Goal: Information Seeking & Learning: Find specific fact

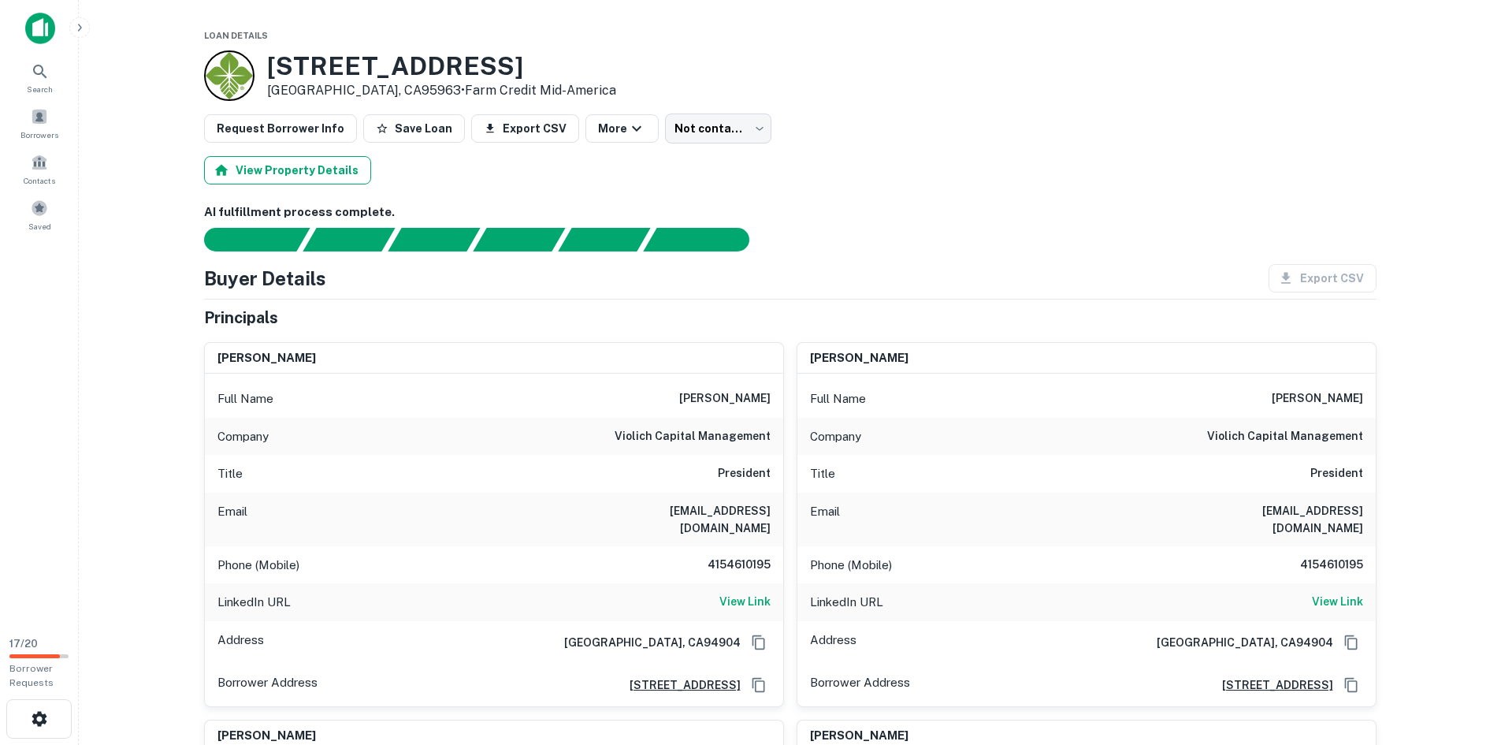
click at [314, 168] on button "View Property Details" at bounding box center [287, 170] width 167 height 28
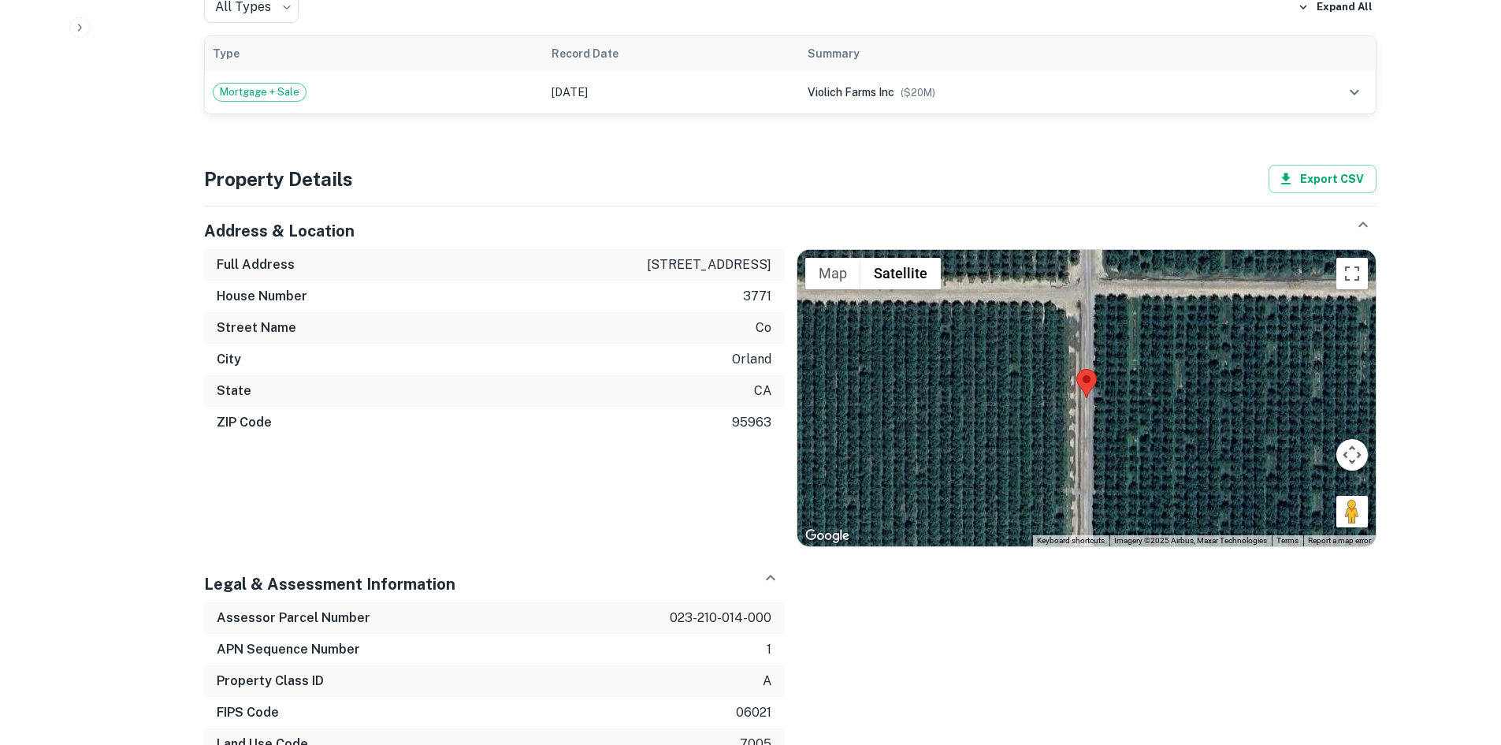
scroll to position [3073, 0]
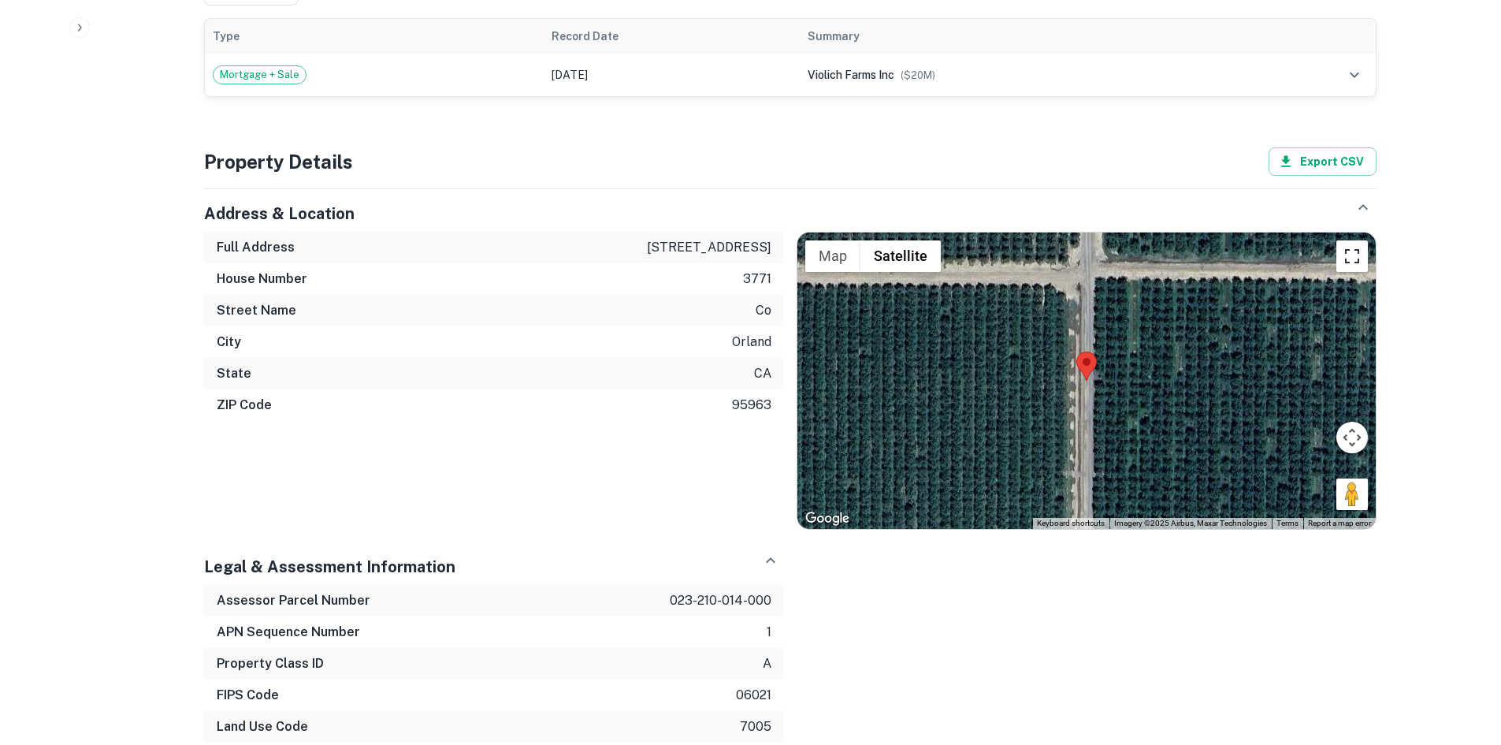
click at [1353, 240] on button "Toggle fullscreen view" at bounding box center [1352, 256] width 32 height 32
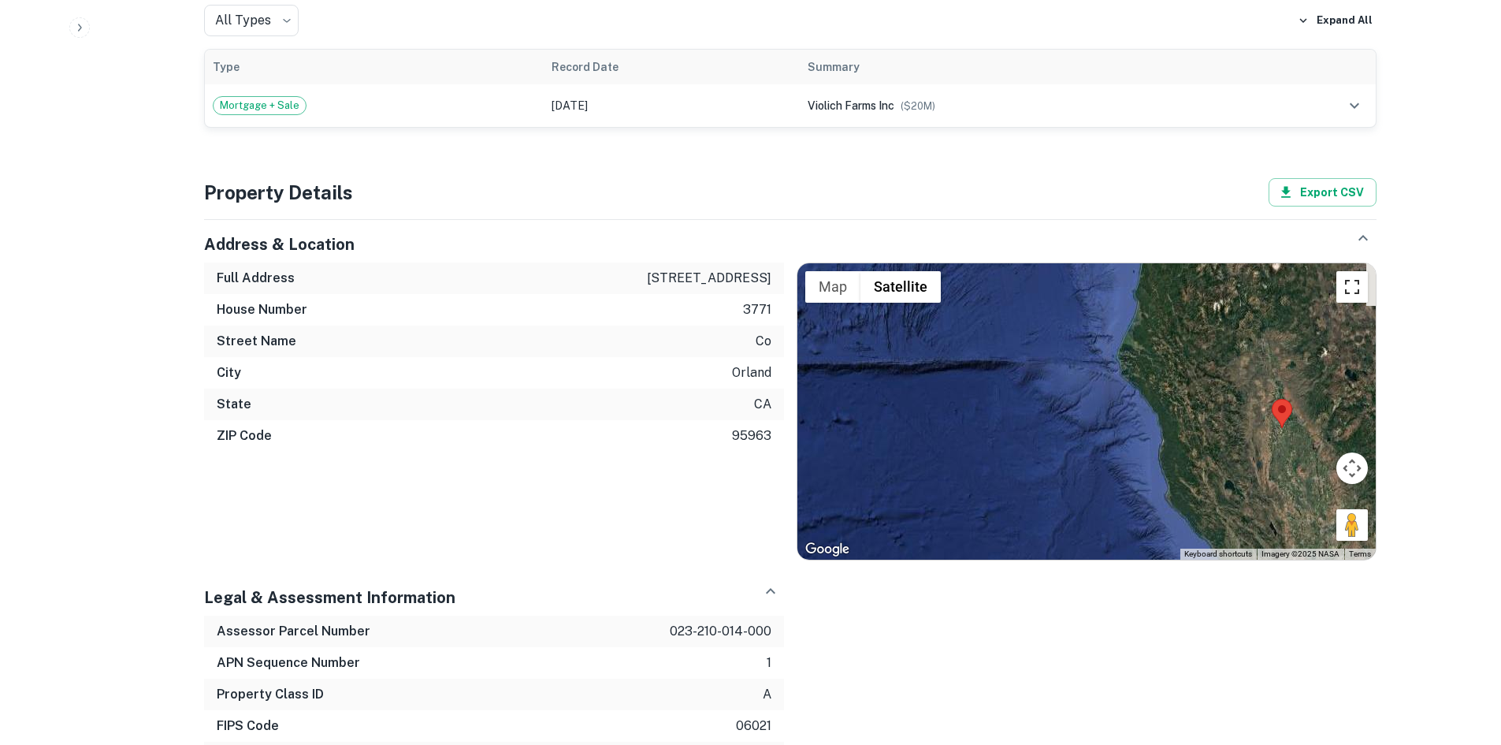
scroll to position [2736, 0]
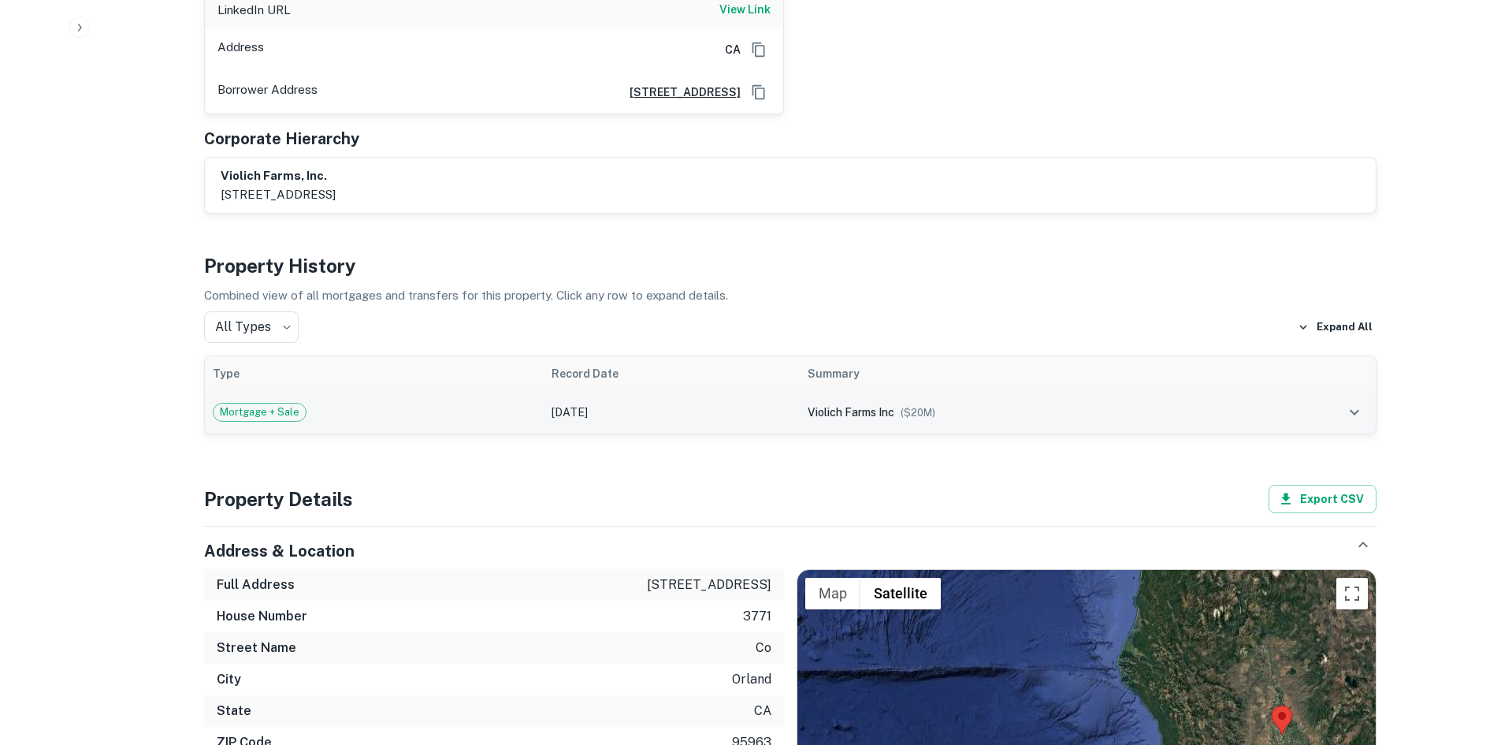
click at [667, 391] on td "[DATE]" at bounding box center [672, 412] width 256 height 43
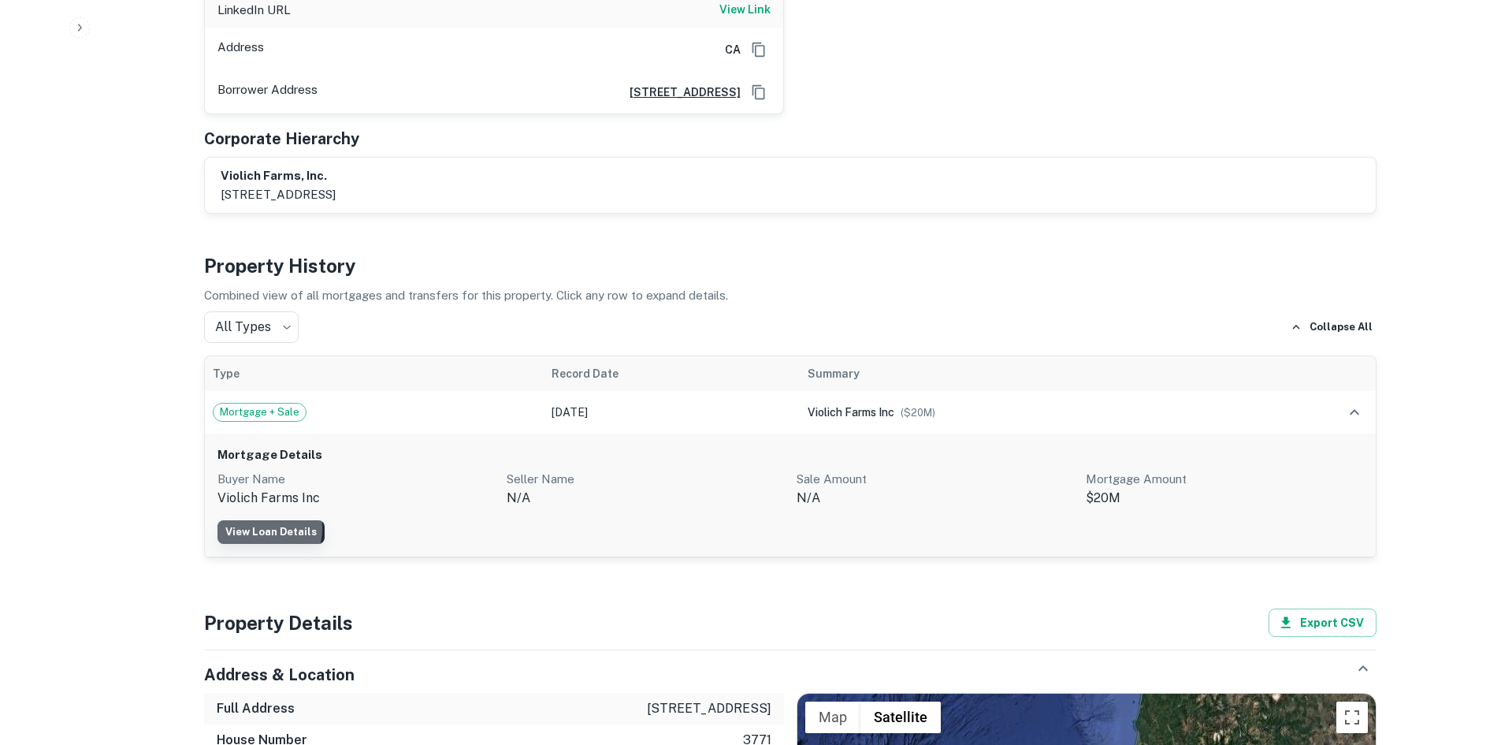
click at [259, 520] on link "View Loan Details" at bounding box center [270, 532] width 107 height 24
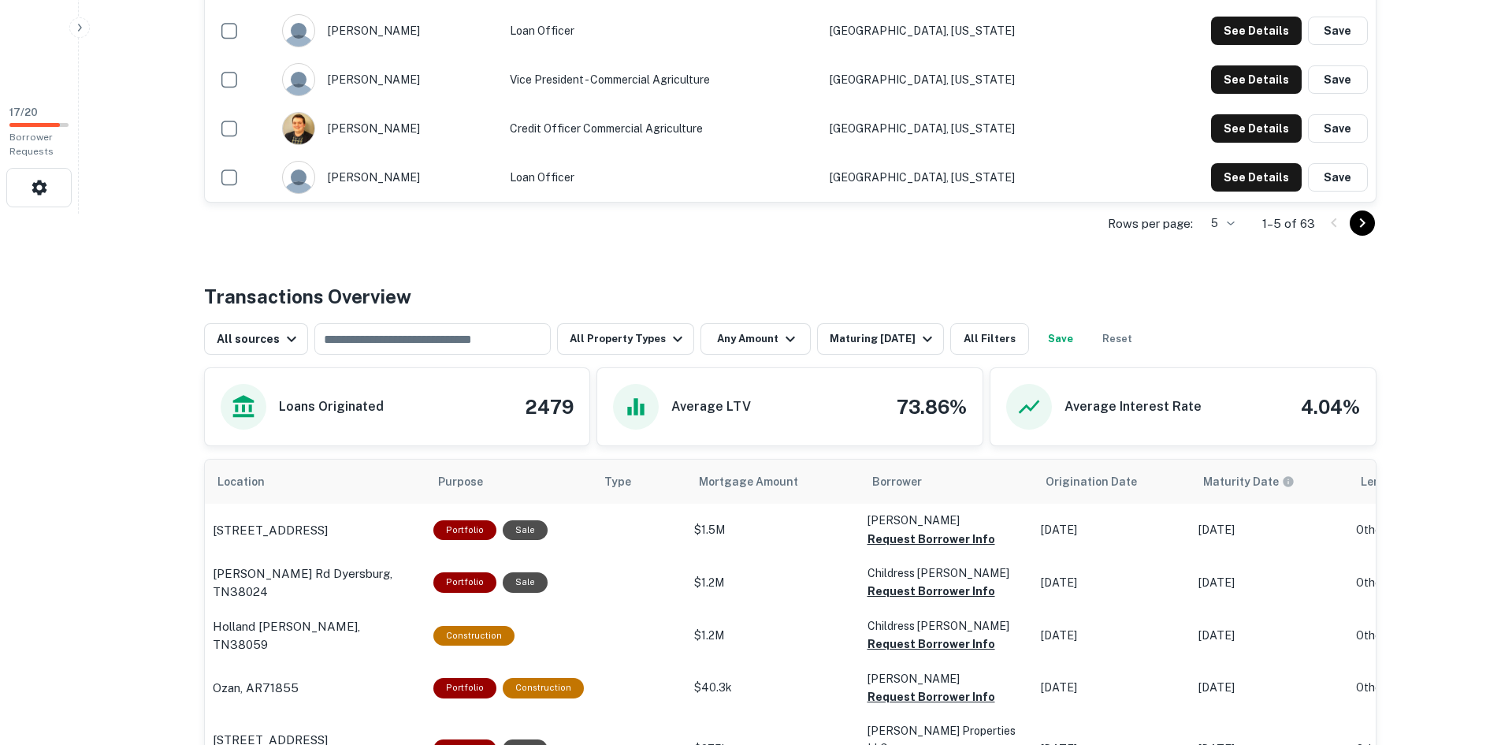
scroll to position [552, 0]
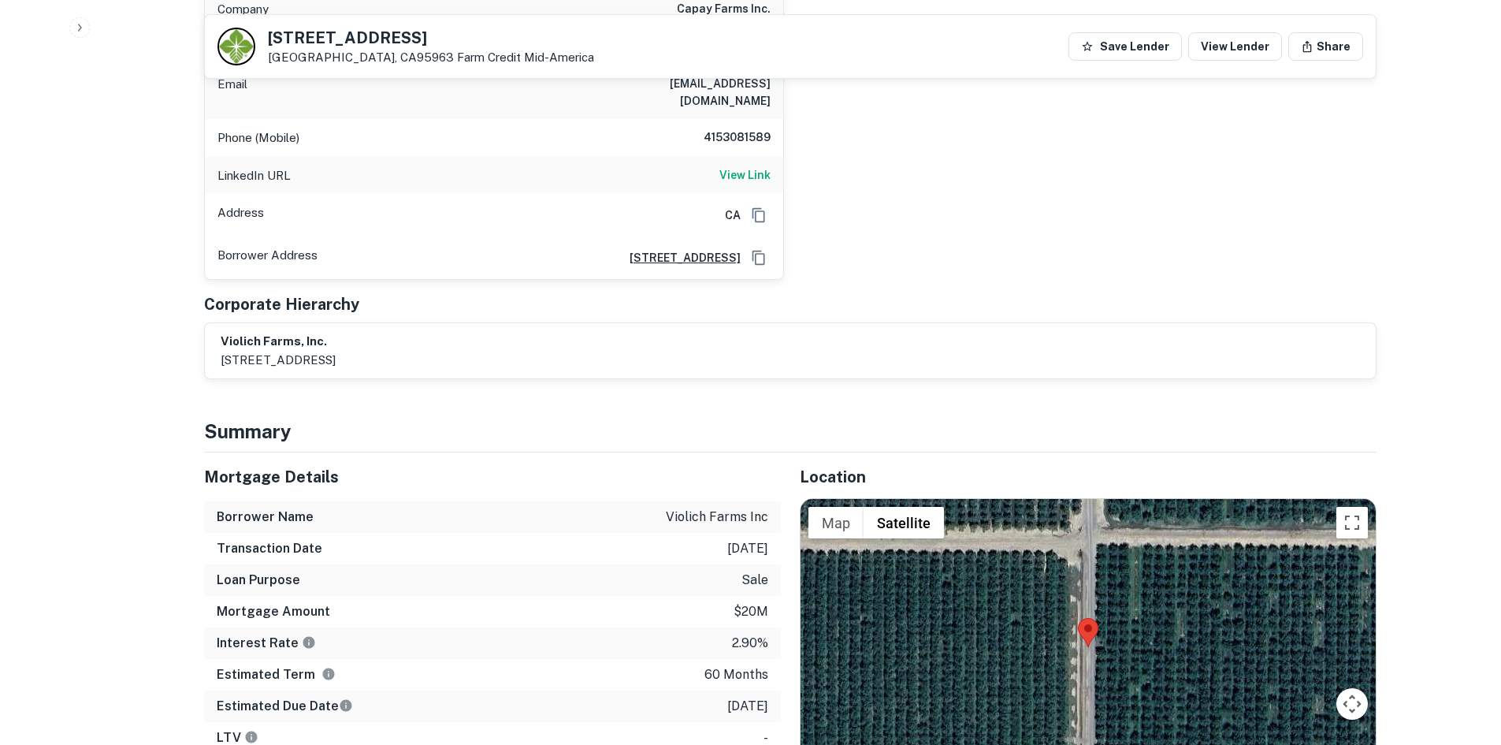
scroll to position [2521, 0]
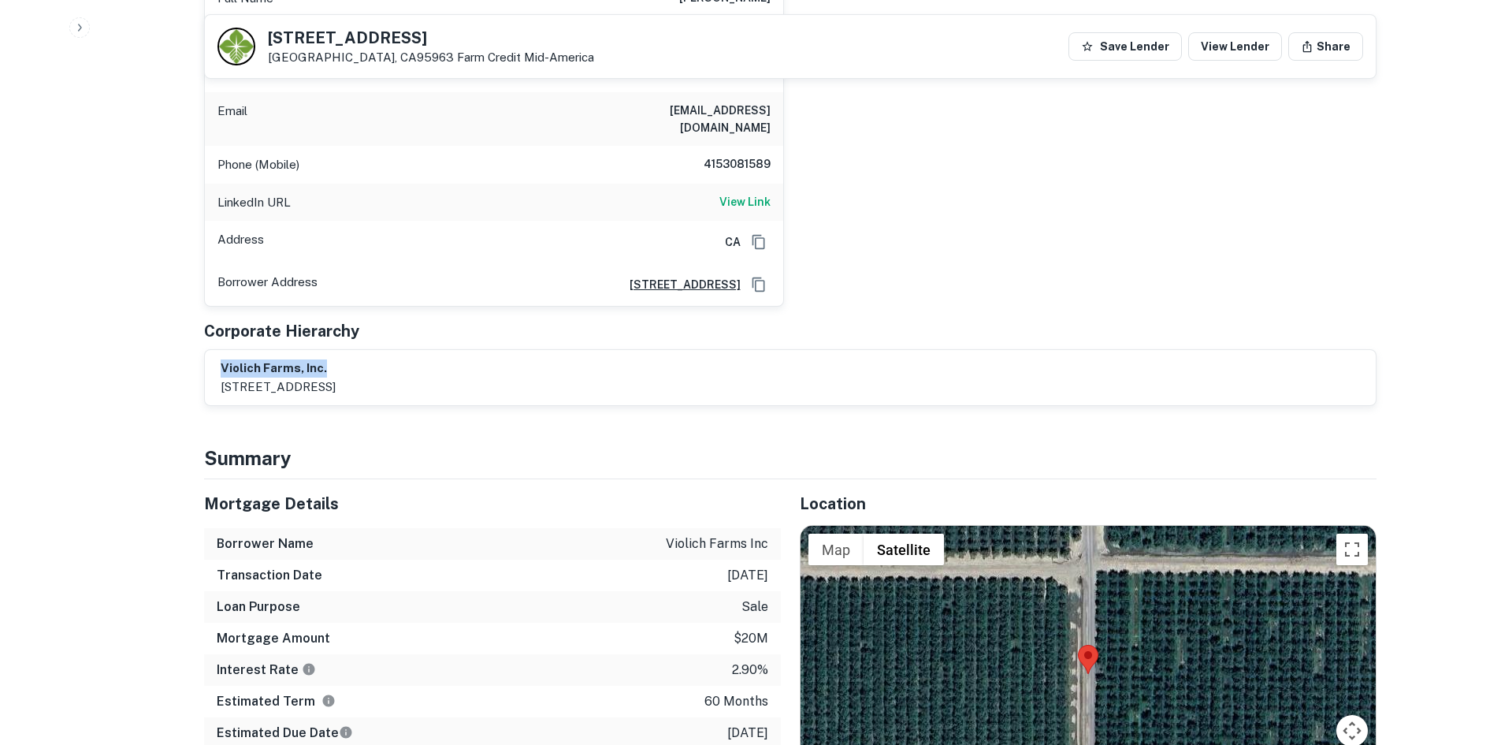
drag, startPoint x: 329, startPoint y: 276, endPoint x: 214, endPoint y: 262, distance: 115.0
click at [214, 350] on div "violich farms, inc. 1177 magnolia ave, larkspur, ca, 94939" at bounding box center [790, 377] width 1171 height 55
copy h6 "violich farms, inc."
click at [336, 377] on p "1177 magnolia ave, larkspur, ca, 94939" at bounding box center [278, 386] width 115 height 19
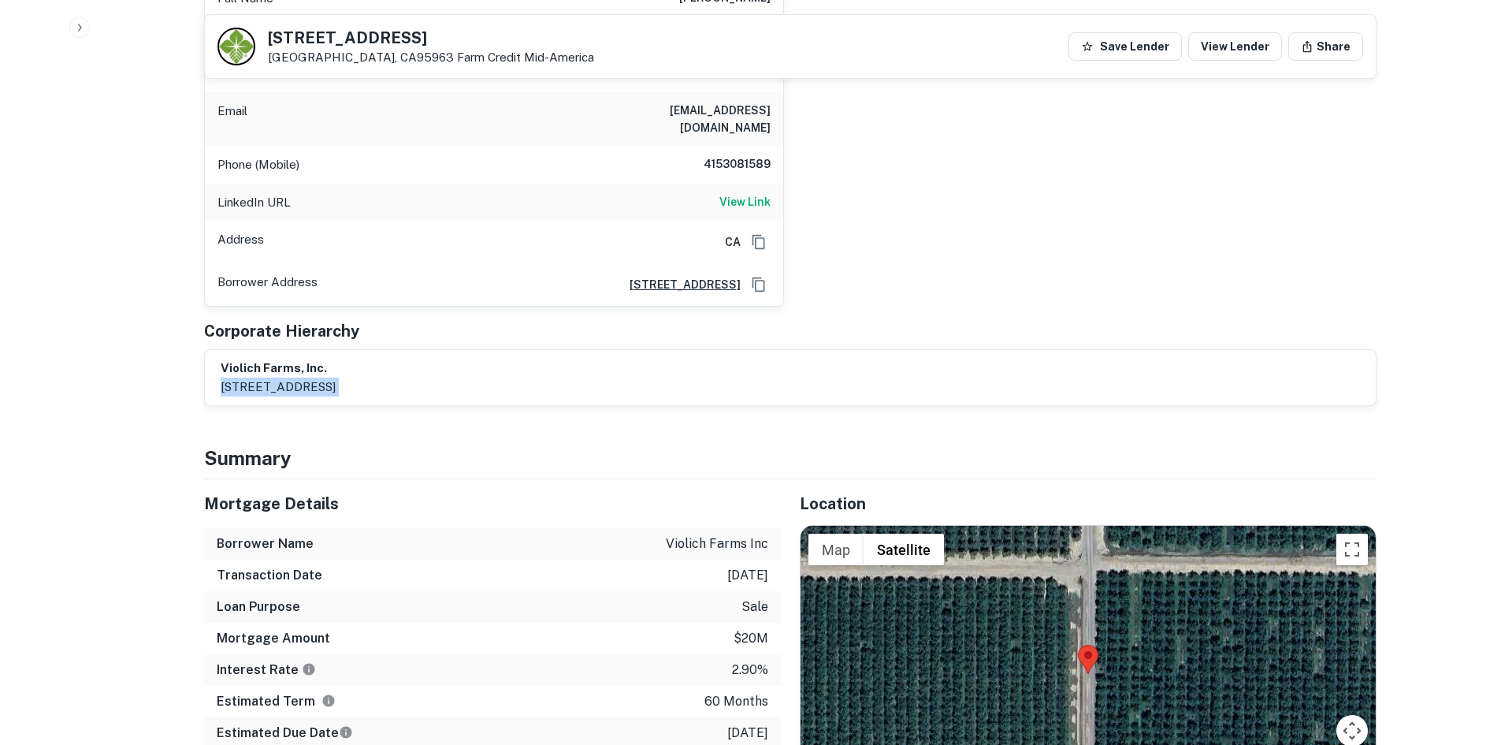
click at [336, 377] on p "1177 magnolia ave, larkspur, ca, 94939" at bounding box center [278, 386] width 115 height 19
copy div "1177 magnolia ave, larkspur, ca, 94939"
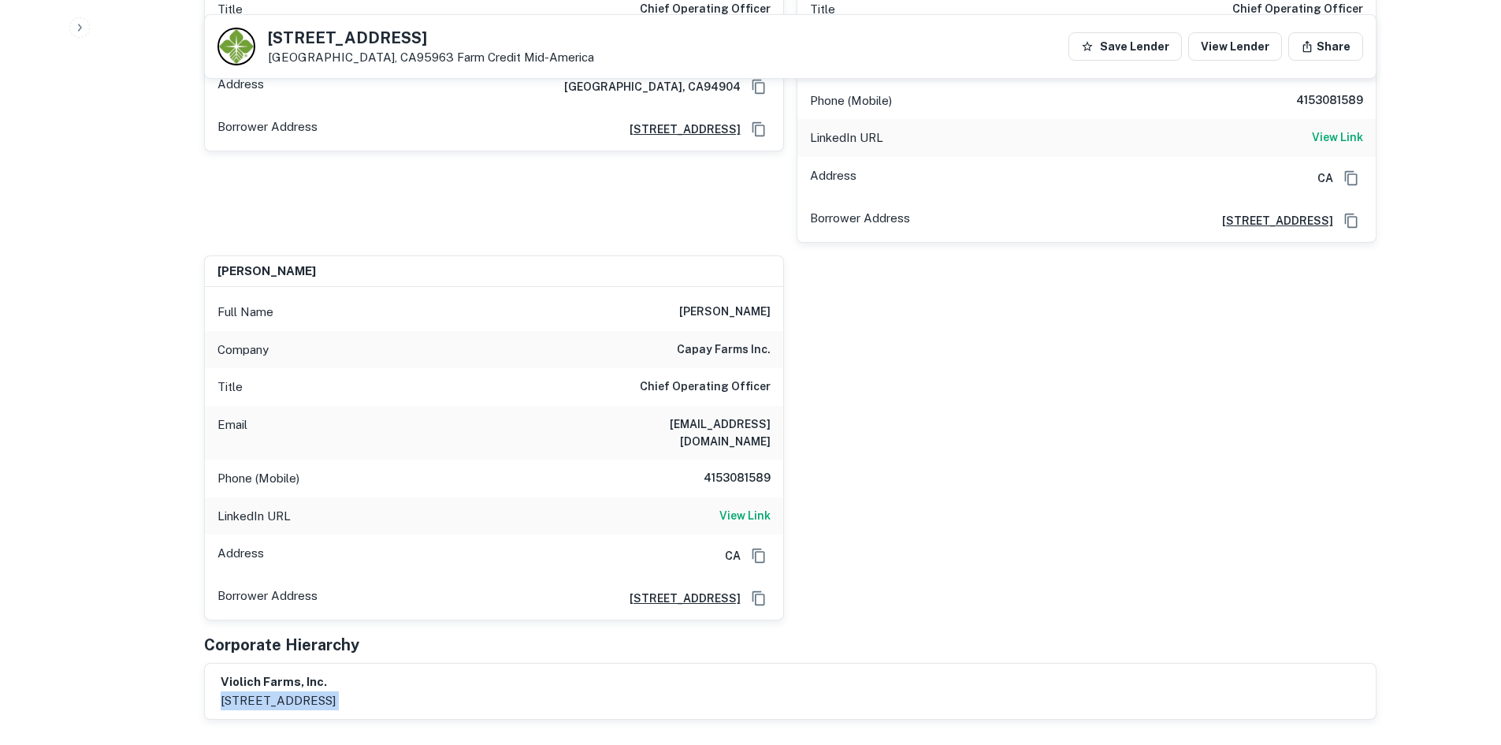
scroll to position [2206, 0]
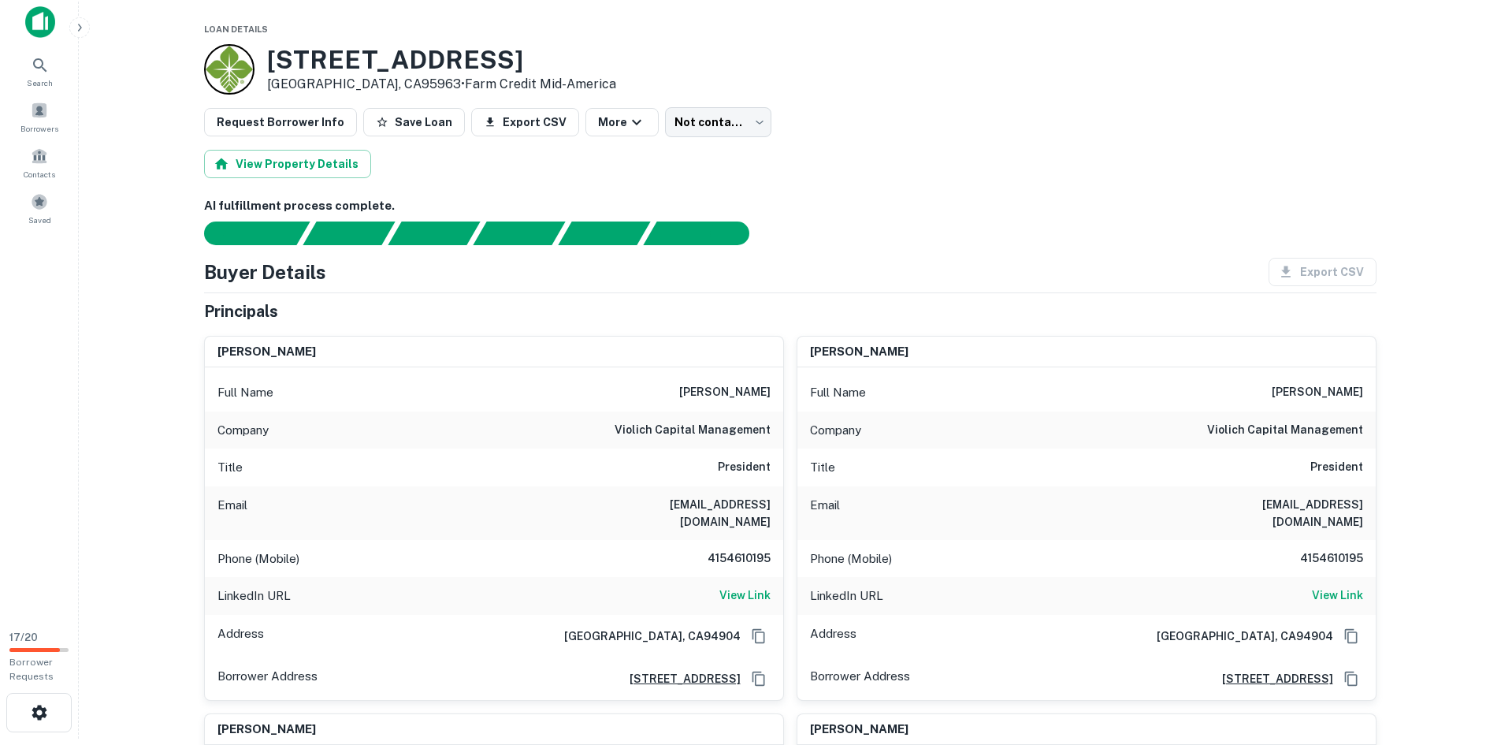
scroll to position [0, 0]
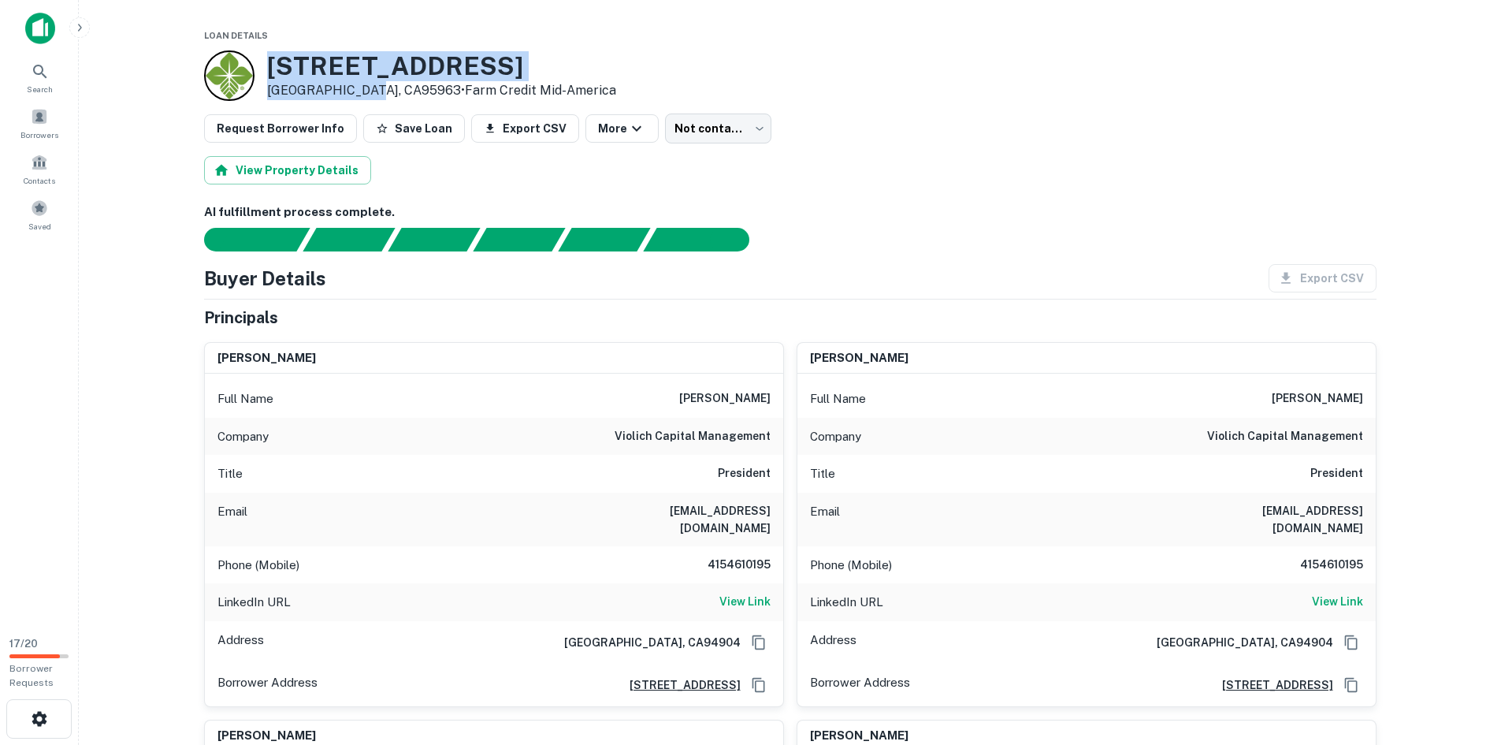
drag, startPoint x: 366, startPoint y: 92, endPoint x: 271, endPoint y: 66, distance: 98.1
click at [271, 66] on div "3771 County Rd S Orland, CA95963 • Farm Credit Mid-america" at bounding box center [441, 75] width 349 height 49
copy div "3771 County Rd S Orland, CA95963"
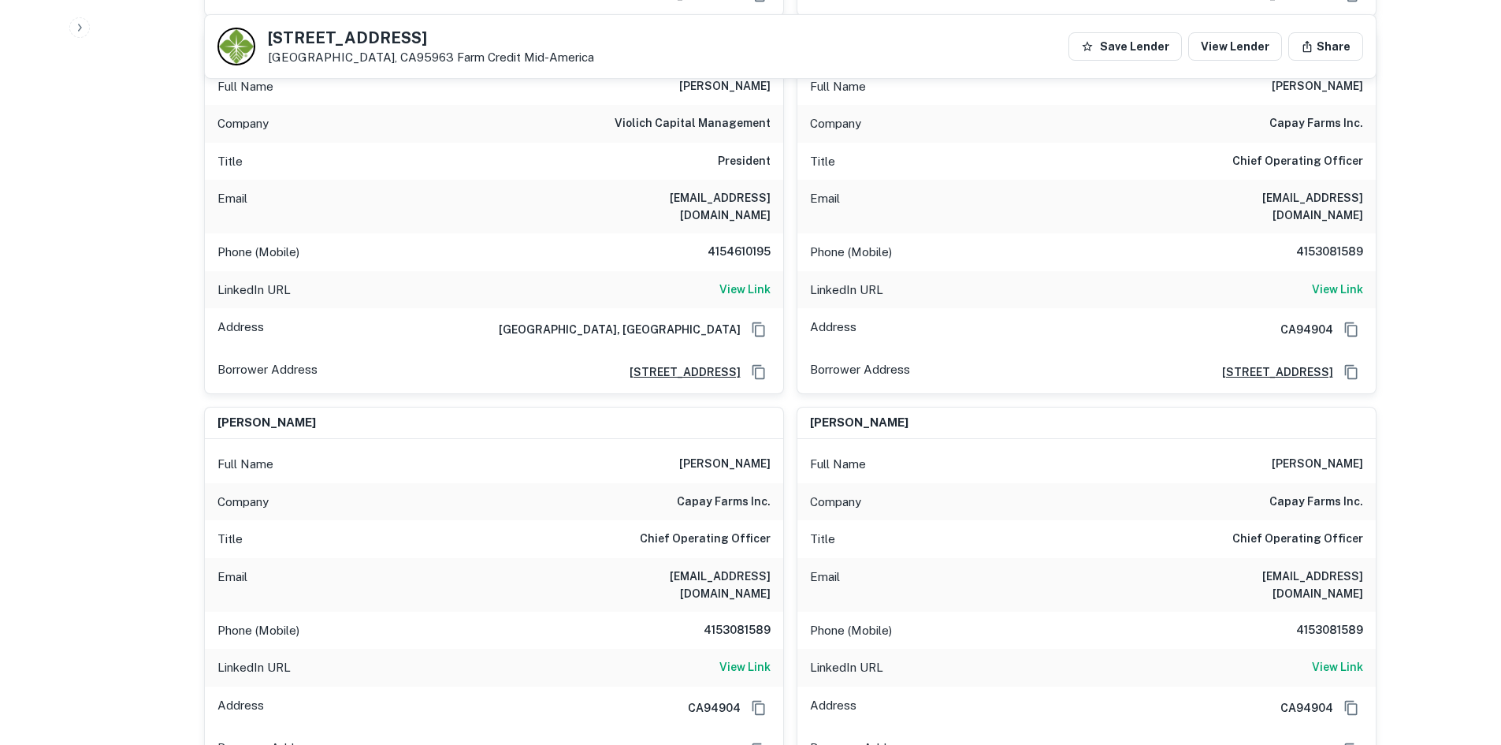
scroll to position [1024, 0]
